Goal: Find specific page/section: Find specific page/section

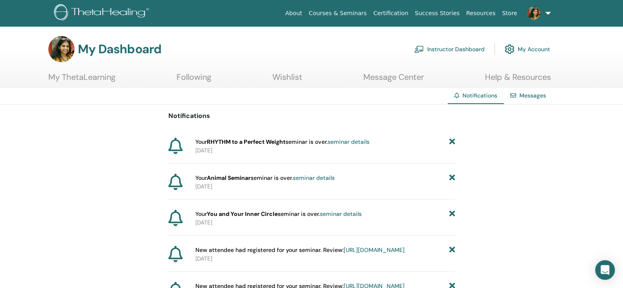
click at [463, 45] on link "Instructor Dashboard" at bounding box center [449, 49] width 70 height 18
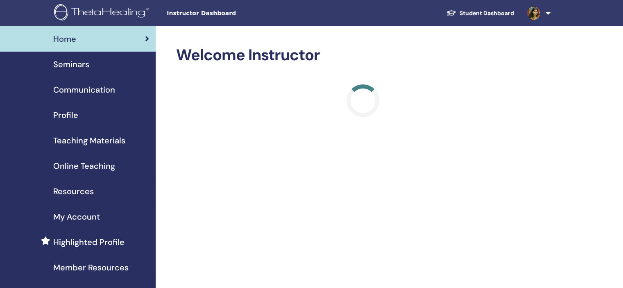
click at [109, 111] on div "Profile" at bounding box center [78, 115] width 143 height 12
